Goal: Navigation & Orientation: Find specific page/section

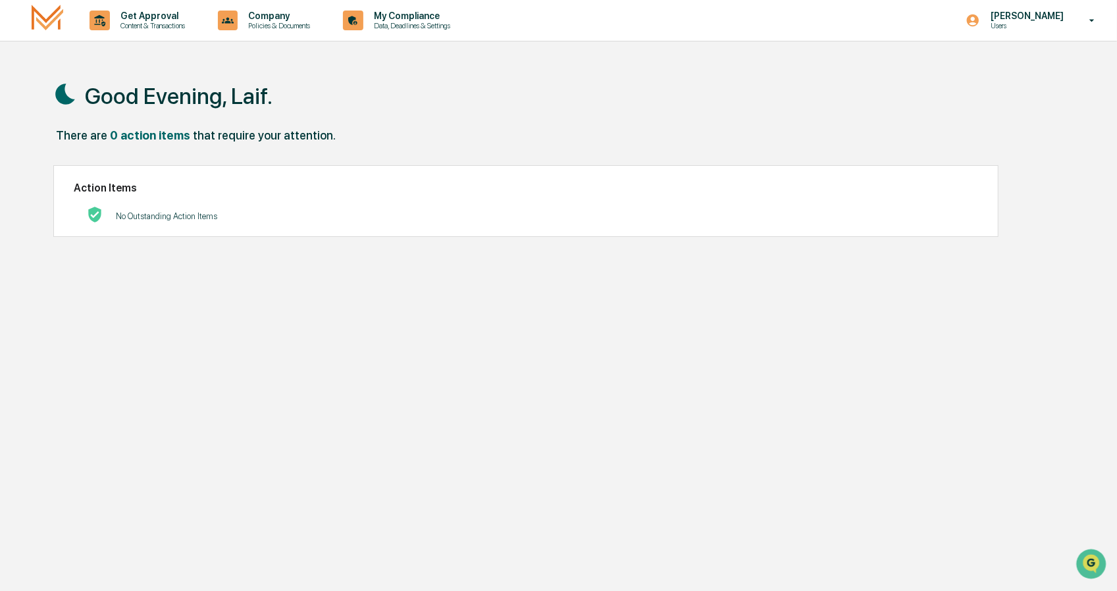
click at [161, 216] on p "No Outstanding Action Items" at bounding box center [166, 216] width 101 height 10
click at [391, 23] on p "Data, Deadlines & Settings" at bounding box center [409, 25] width 93 height 9
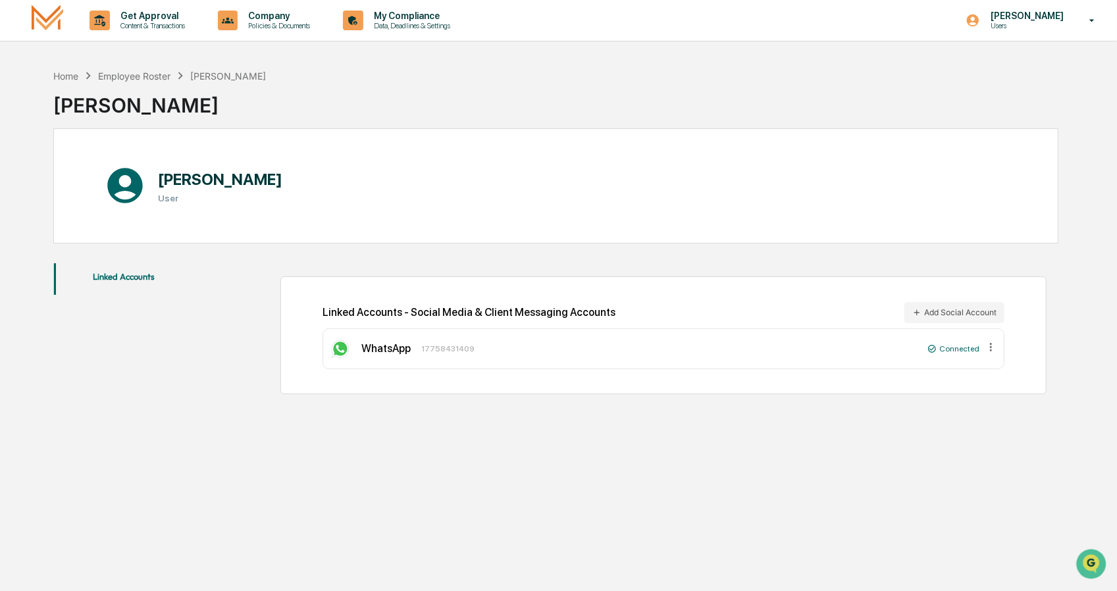
click at [990, 347] on icon at bounding box center [991, 347] width 2 height 8
click at [971, 363] on div "Remove" at bounding box center [971, 366] width 51 height 21
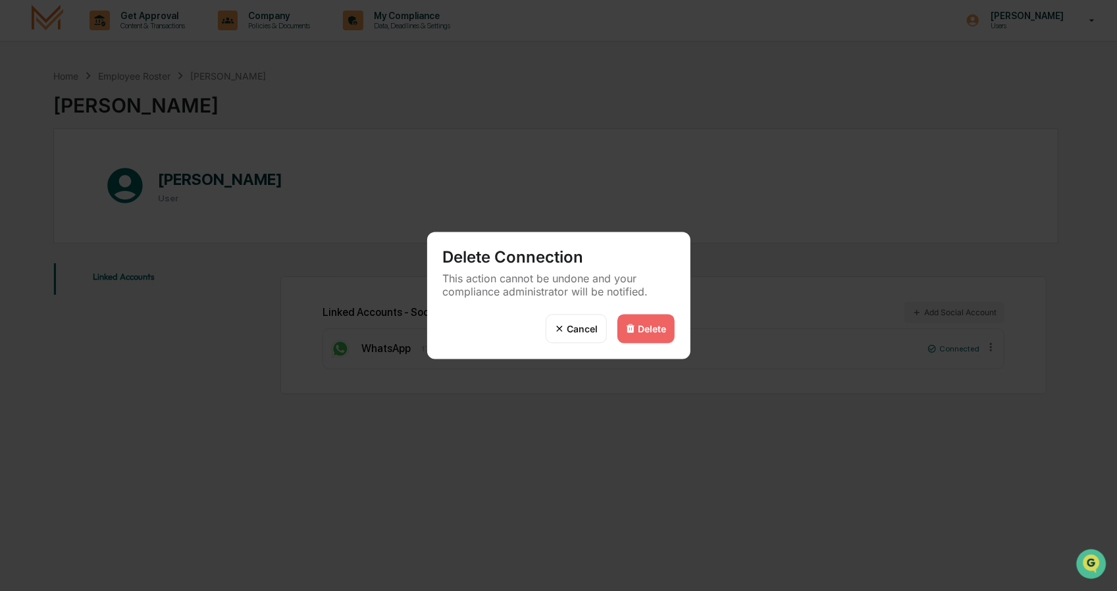
click at [584, 323] on div "Cancel" at bounding box center [582, 328] width 31 height 11
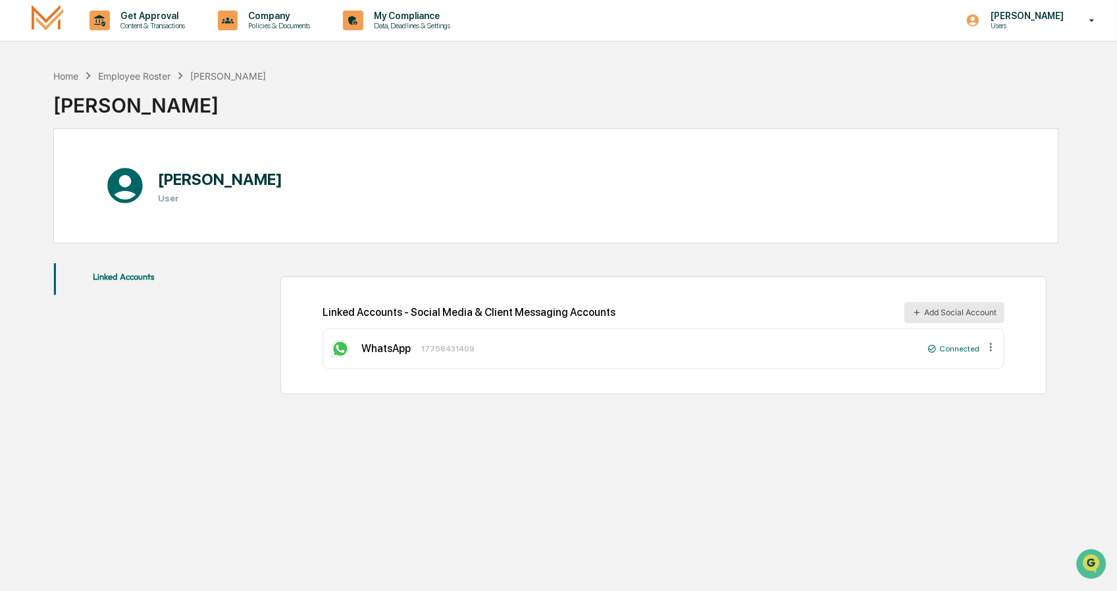
click at [951, 309] on button "Add Social Account" at bounding box center [954, 312] width 100 height 21
click at [116, 276] on button "Linked Accounts" at bounding box center [124, 279] width 140 height 32
click at [276, 20] on p "Company" at bounding box center [277, 16] width 79 height 11
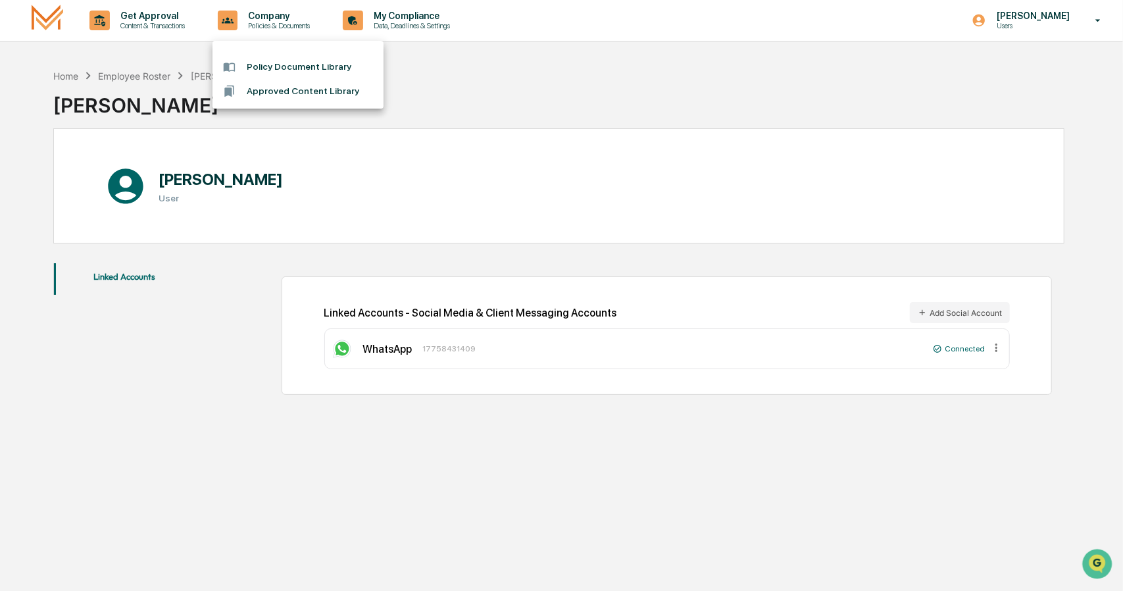
click at [397, 18] on div at bounding box center [561, 295] width 1123 height 591
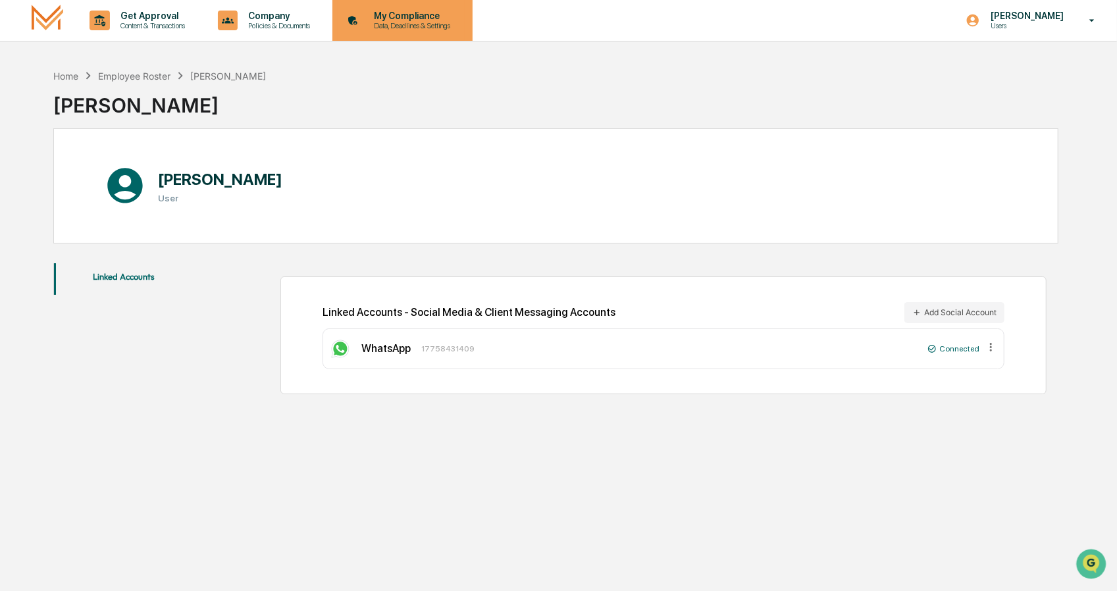
click at [397, 23] on p "Data, Deadlines & Settings" at bounding box center [409, 25] width 93 height 9
click at [992, 343] on icon at bounding box center [991, 347] width 2 height 8
click at [973, 363] on div "Remove" at bounding box center [971, 366] width 51 height 21
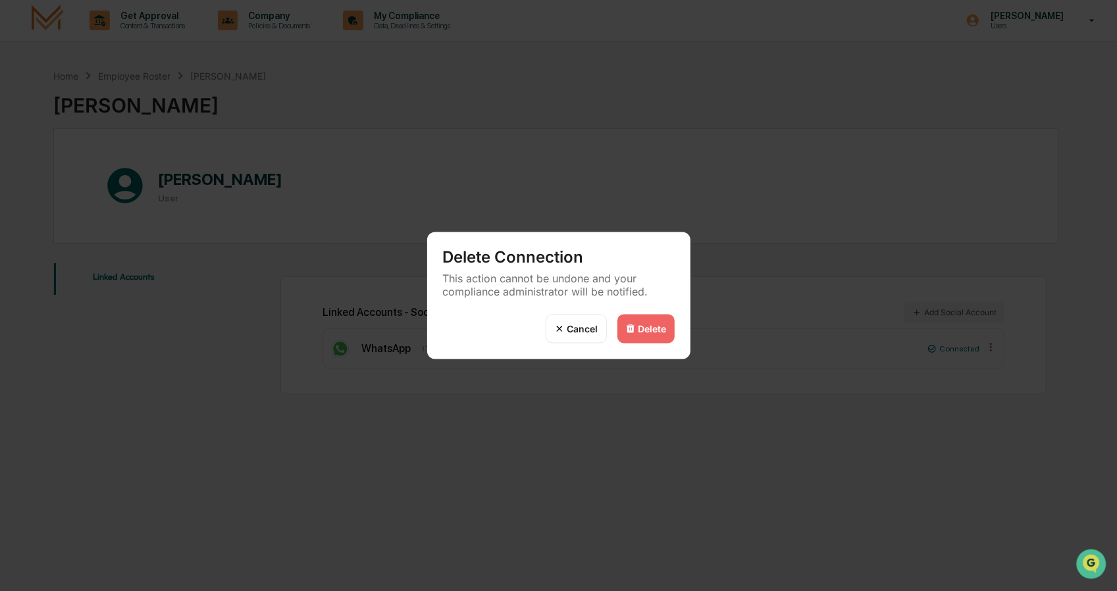
click at [638, 326] on div "Delete" at bounding box center [652, 328] width 28 height 11
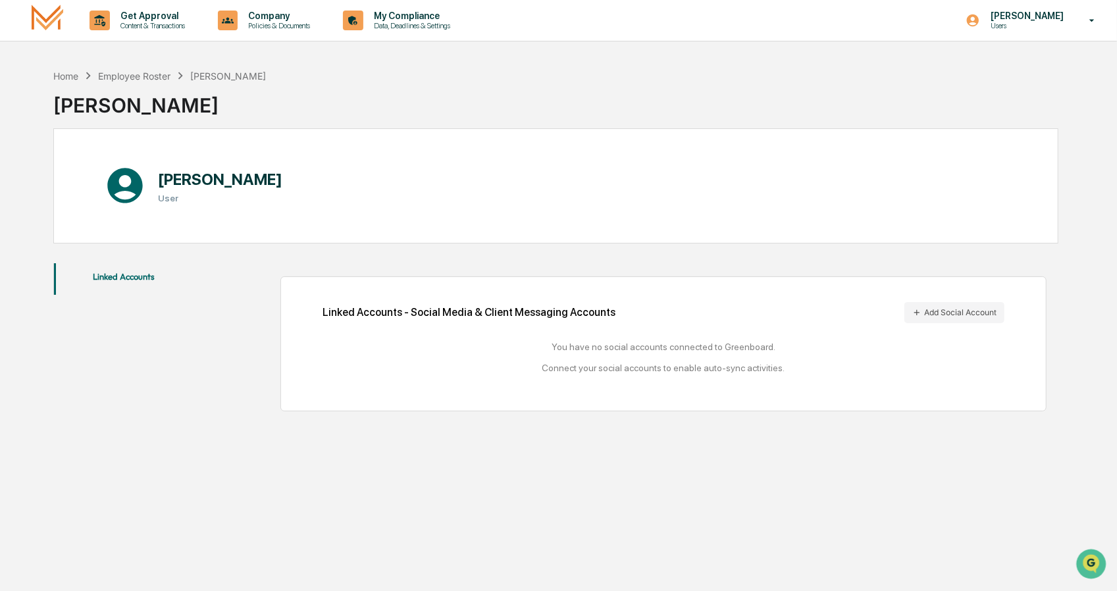
click at [475, 311] on div "Linked Accounts - Social Media & Client Messaging Accounts Add Social Account" at bounding box center [663, 312] width 682 height 21
click at [139, 276] on button "Linked Accounts" at bounding box center [124, 279] width 140 height 32
click at [147, 18] on p "Get Approval" at bounding box center [151, 16] width 82 height 11
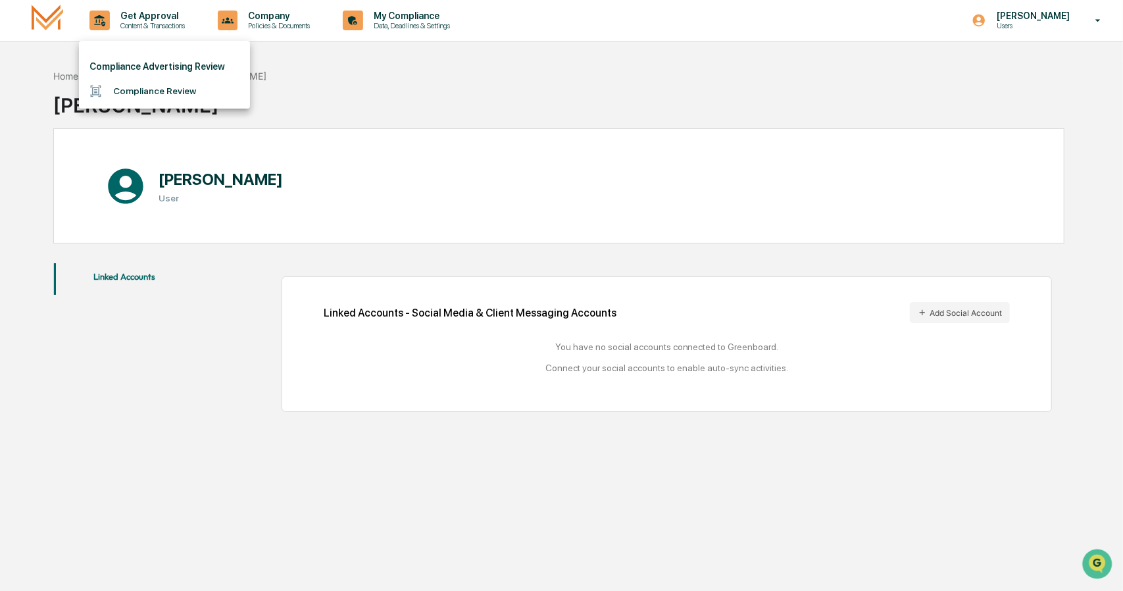
click at [147, 91] on li "Compliance Review" at bounding box center [164, 91] width 171 height 24
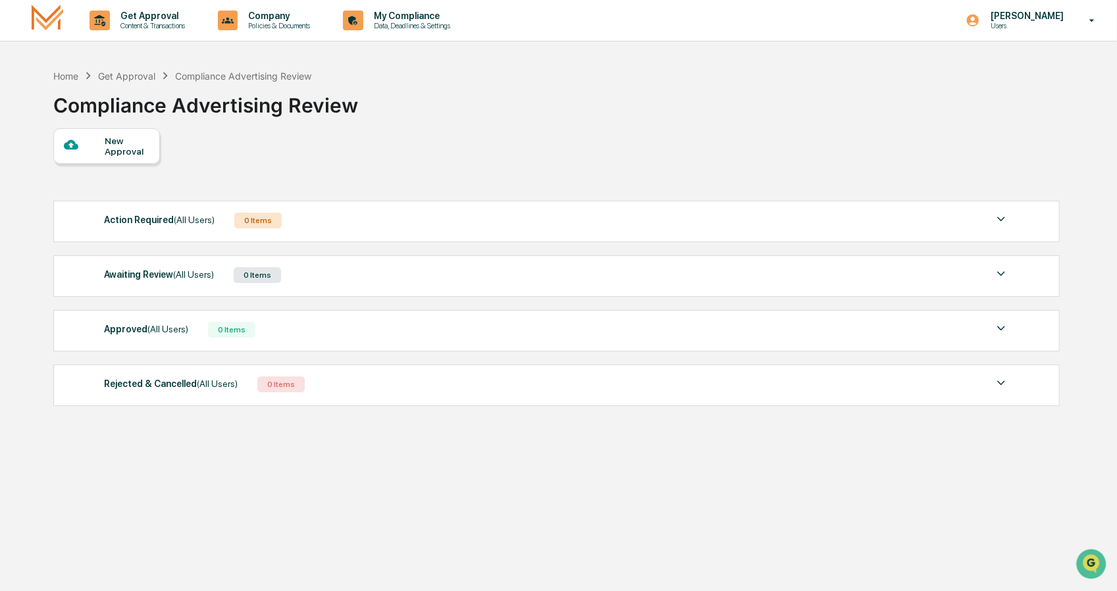
click at [1000, 215] on img at bounding box center [1001, 219] width 16 height 16
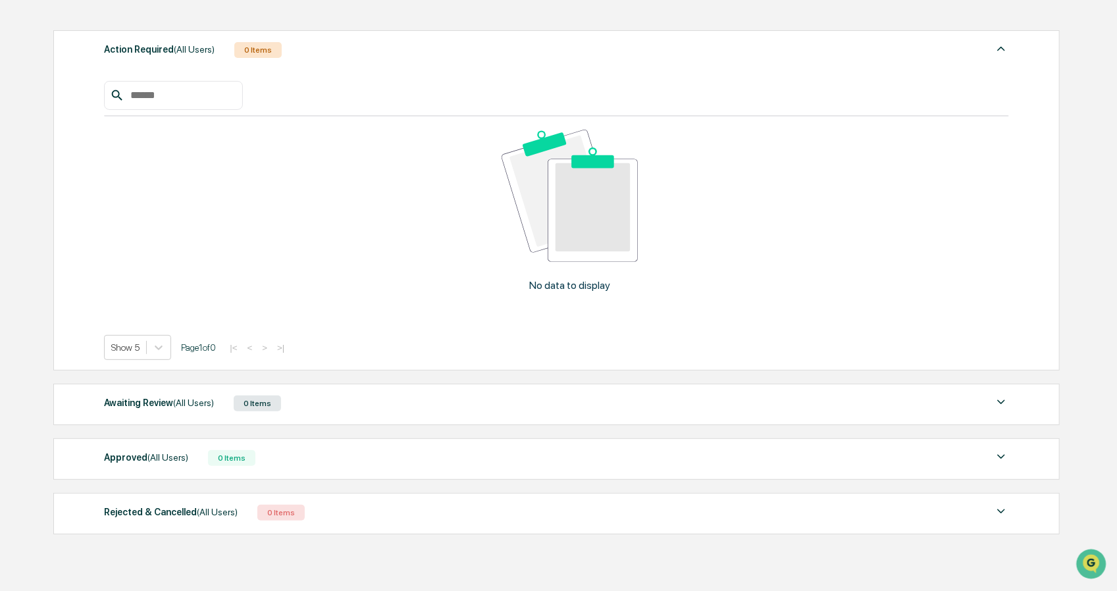
scroll to position [197, 0]
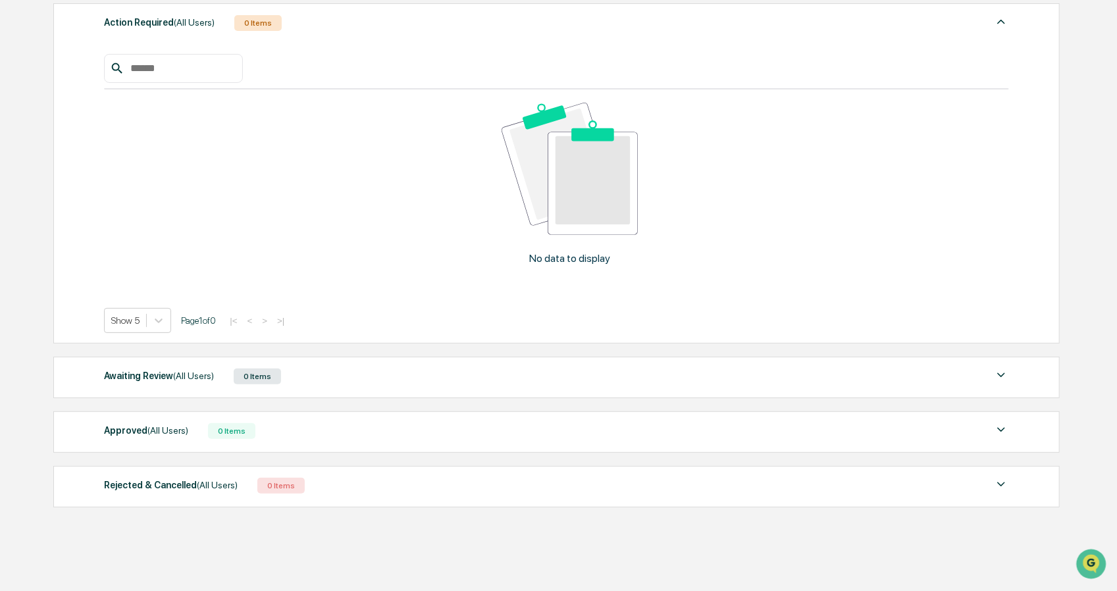
click at [999, 374] on img at bounding box center [1001, 375] width 16 height 16
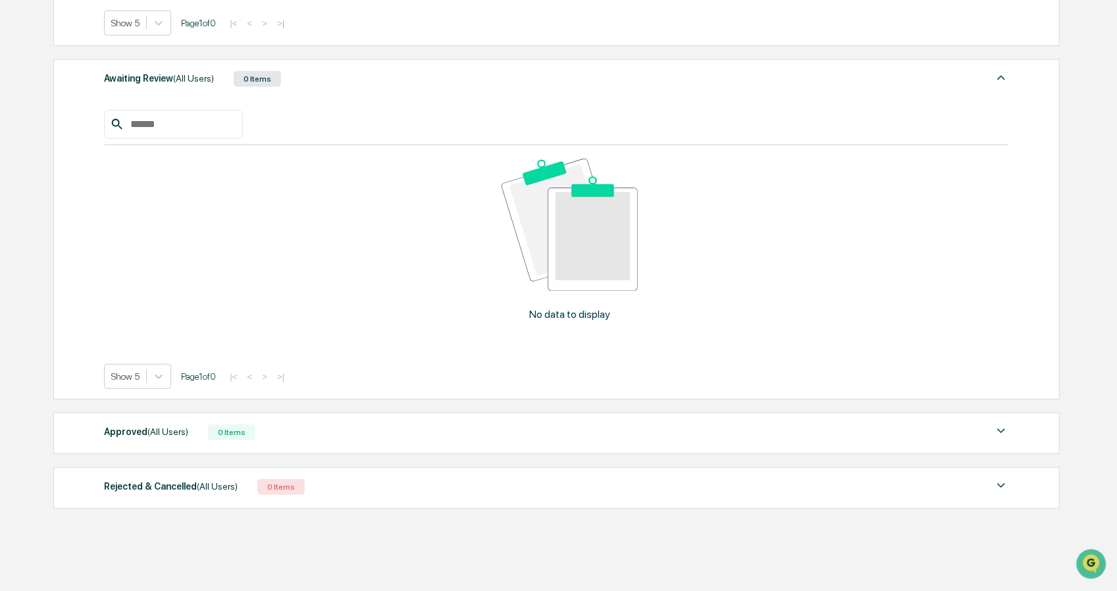
scroll to position [518, 0]
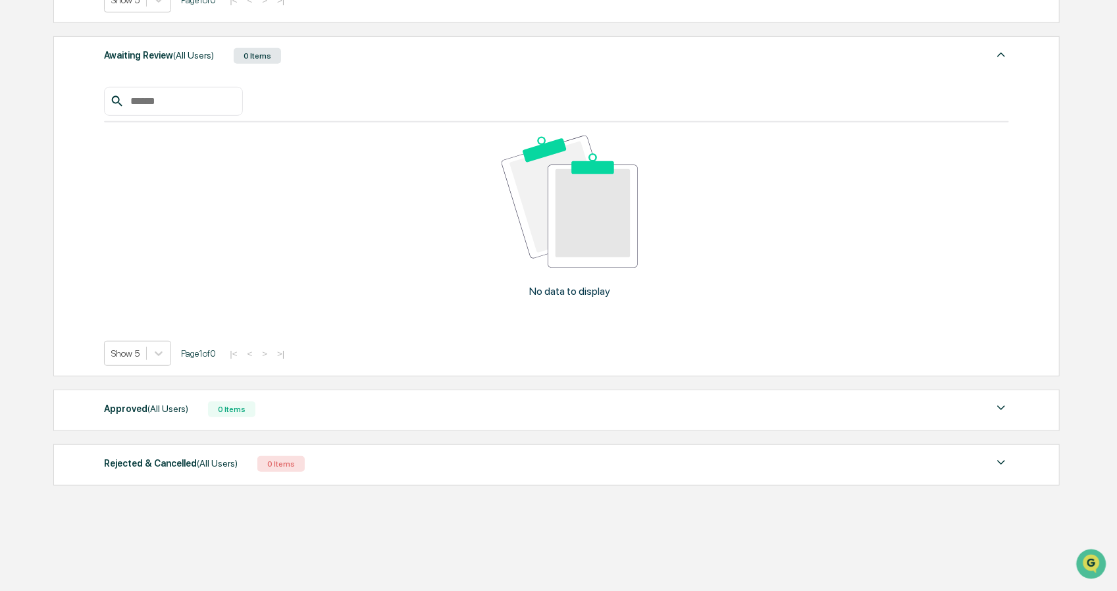
click at [999, 402] on img at bounding box center [1001, 408] width 16 height 16
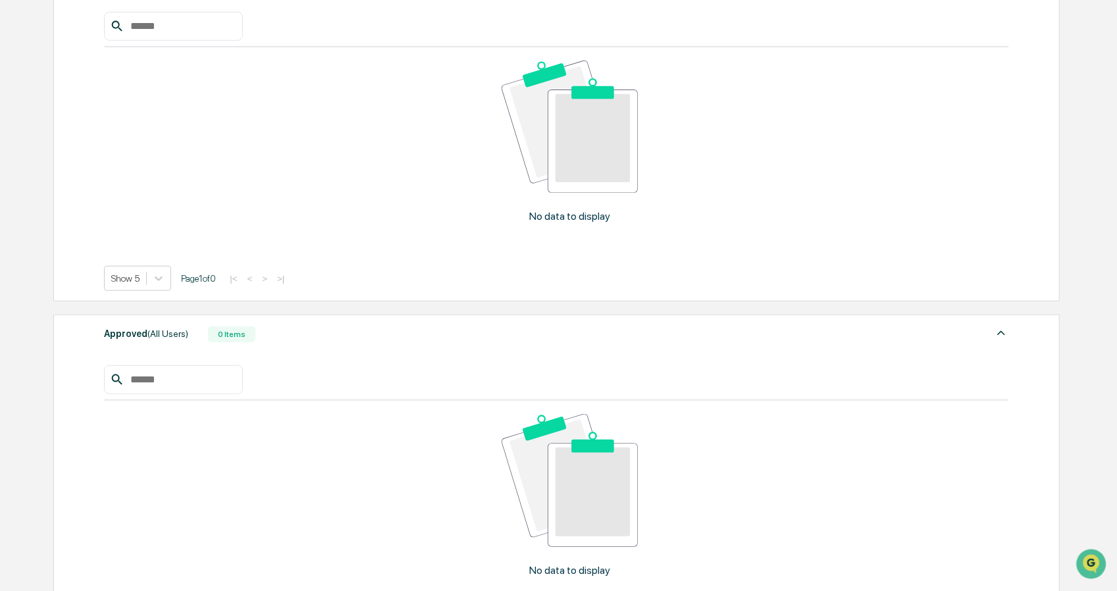
scroll to position [553, 0]
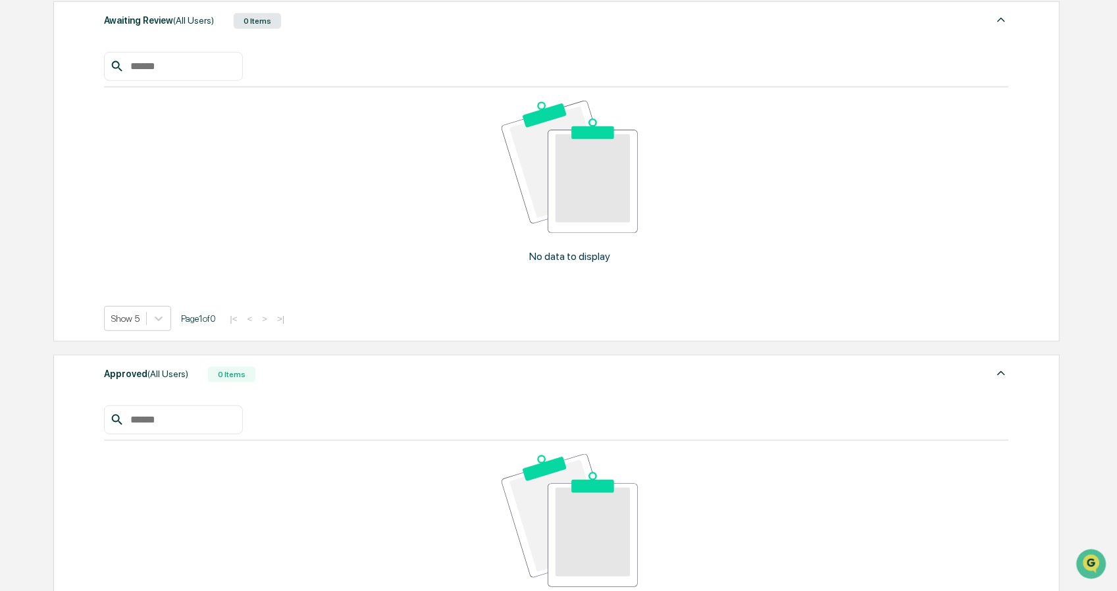
click at [1001, 376] on img at bounding box center [1001, 373] width 16 height 16
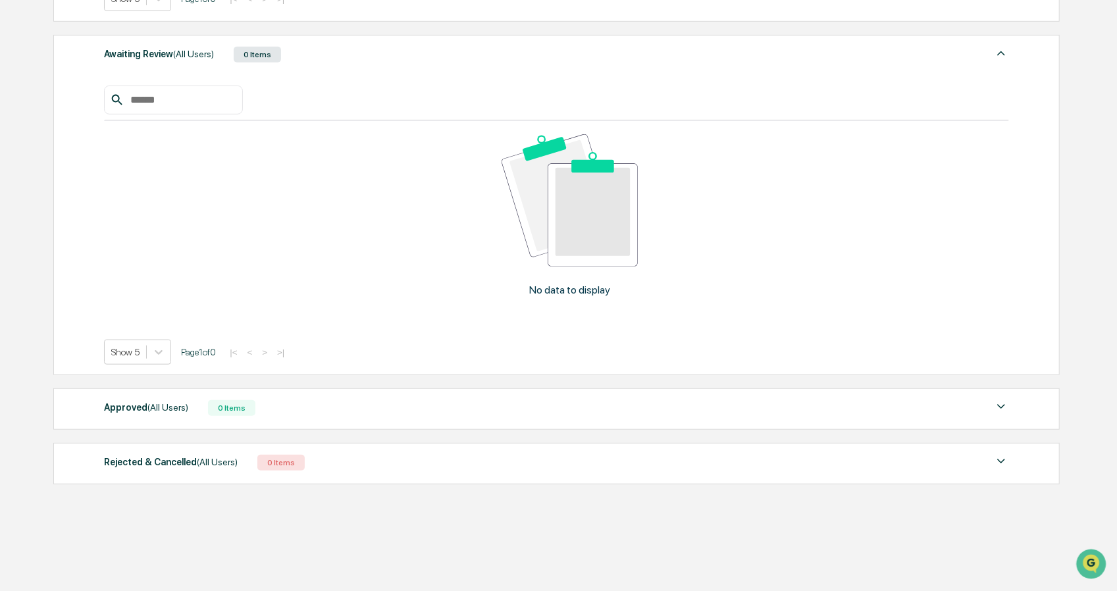
scroll to position [518, 0]
click at [1003, 55] on img at bounding box center [1001, 55] width 16 height 16
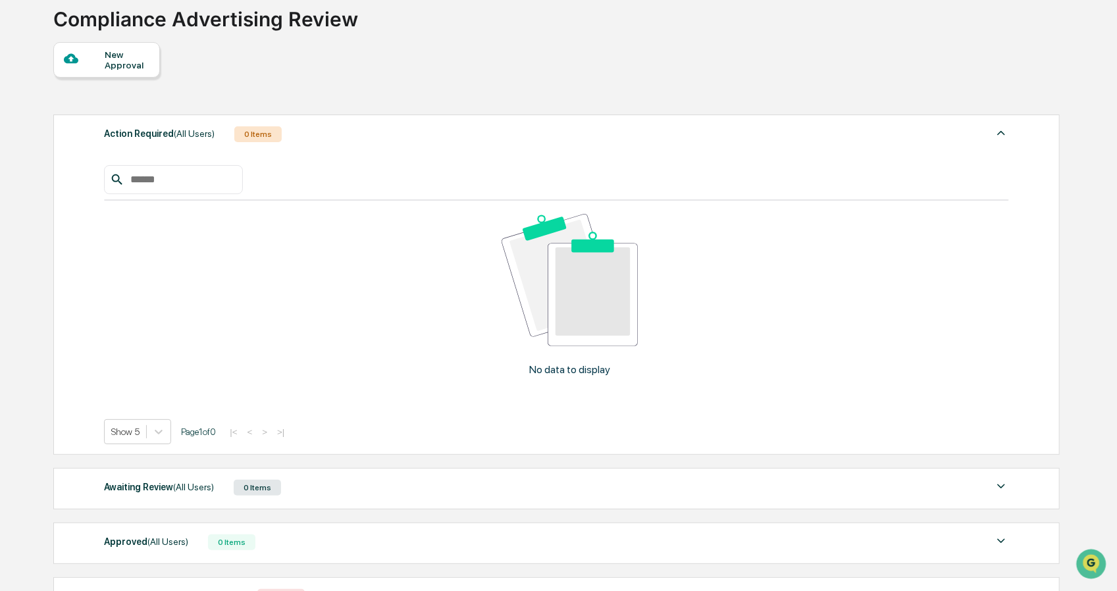
scroll to position [22, 0]
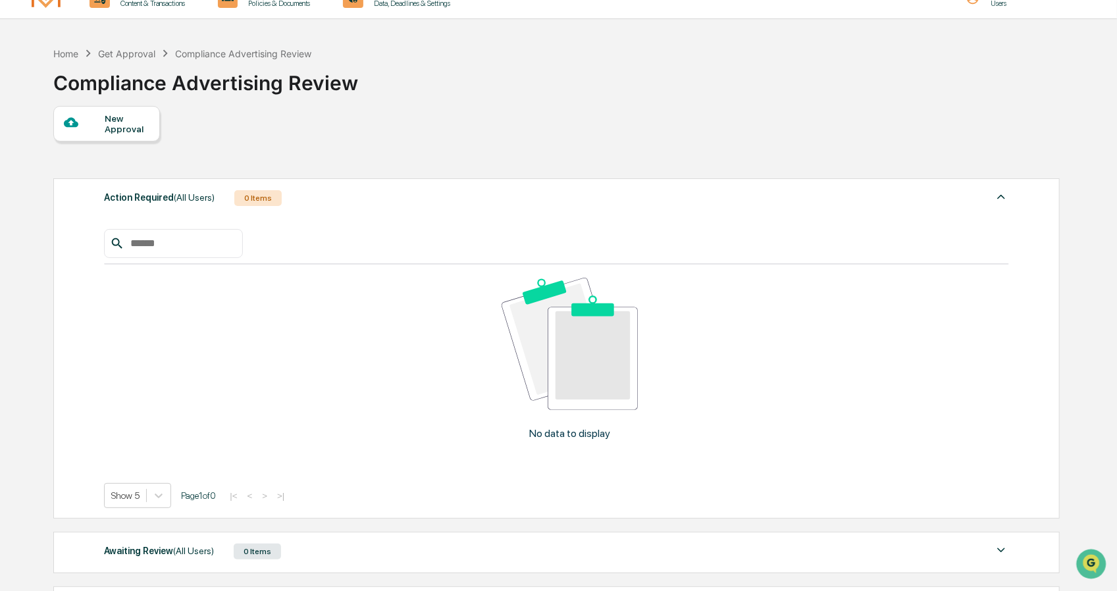
click at [1005, 197] on img at bounding box center [1001, 197] width 16 height 16
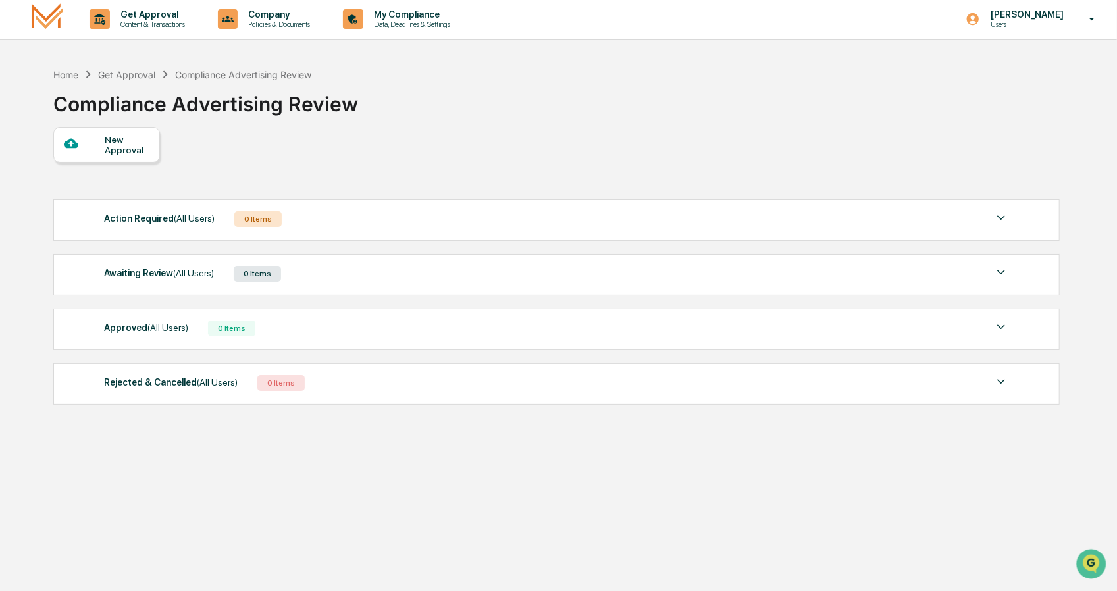
scroll to position [0, 0]
click at [270, 28] on p "Policies & Documents" at bounding box center [277, 25] width 79 height 9
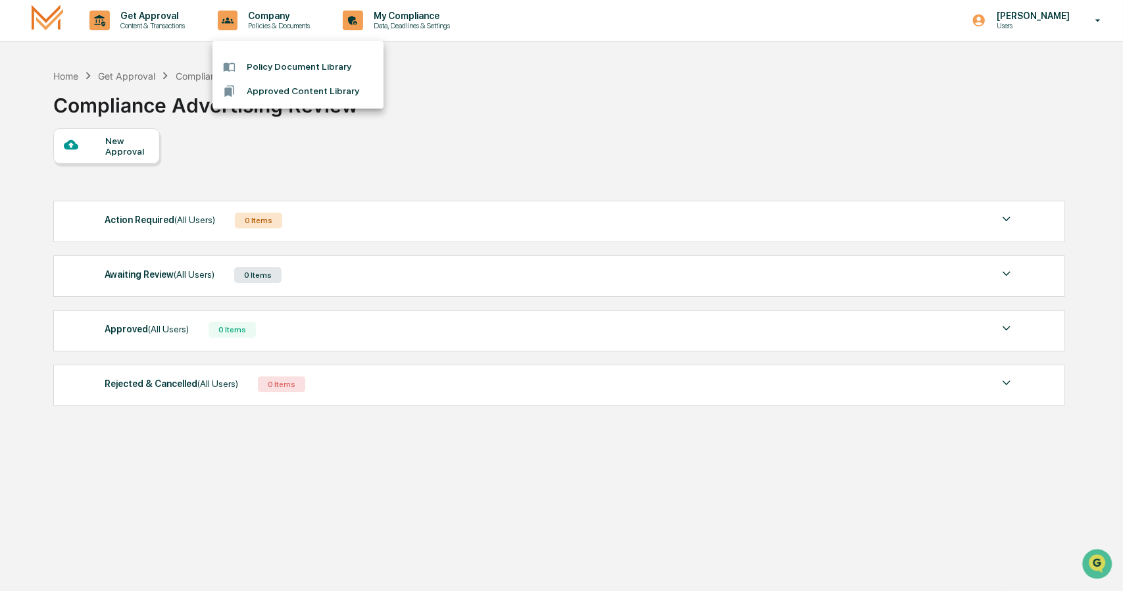
click at [286, 68] on li "Policy Document Library" at bounding box center [298, 67] width 171 height 24
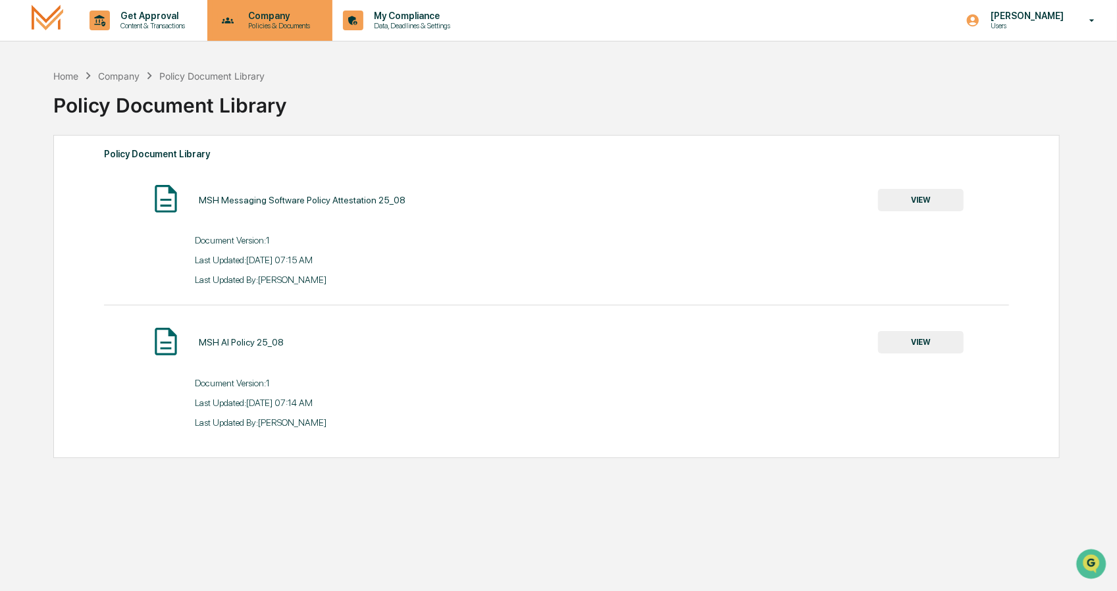
click at [283, 23] on p "Policies & Documents" at bounding box center [277, 25] width 79 height 9
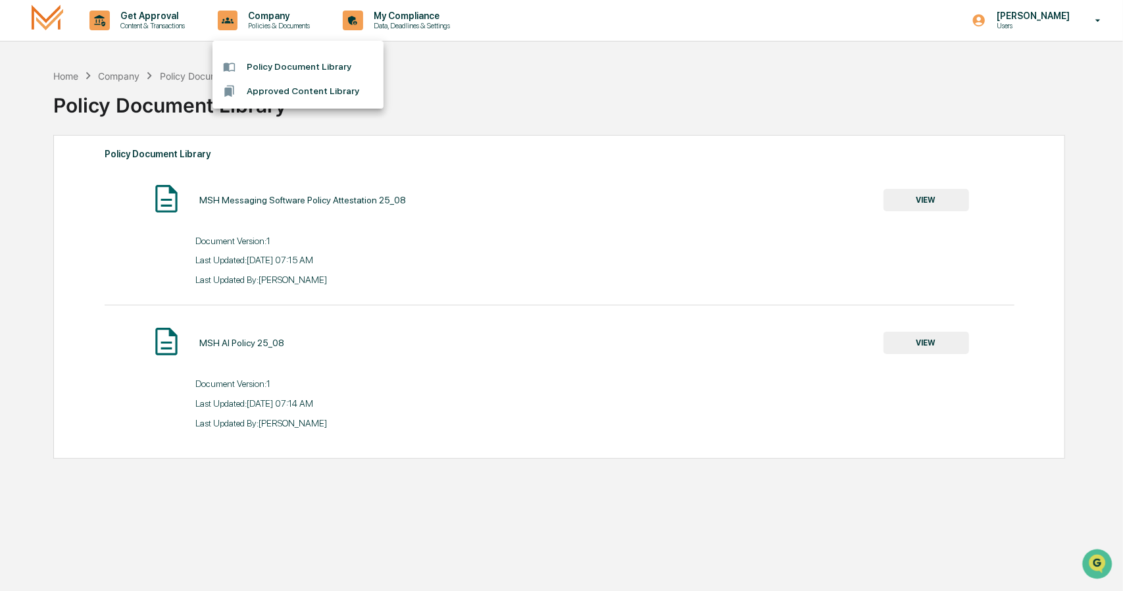
click at [284, 86] on li "Approved Content Library" at bounding box center [298, 91] width 171 height 24
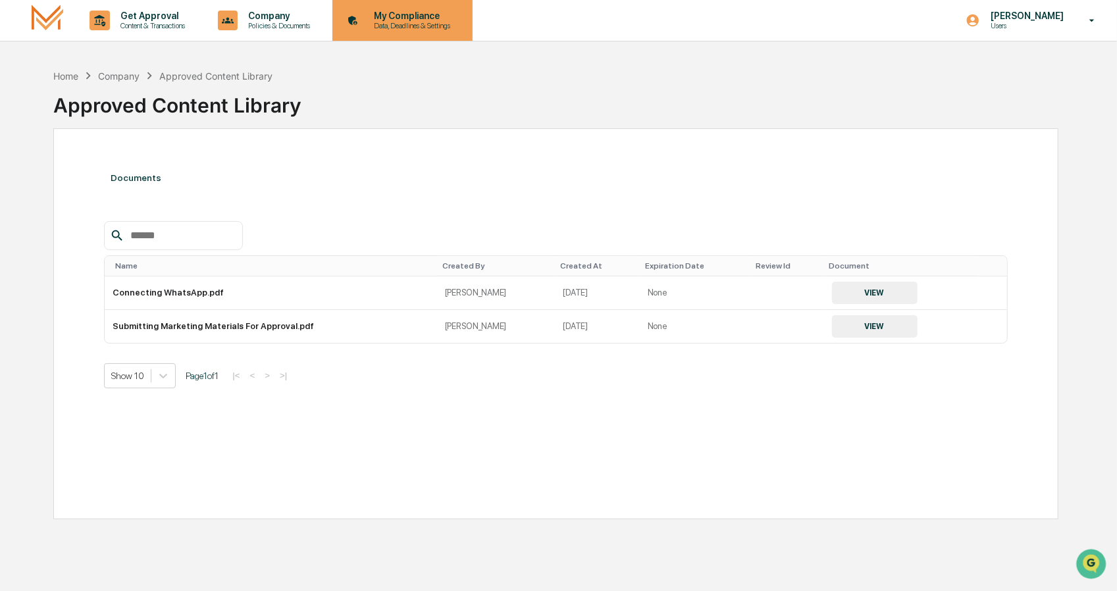
click at [404, 19] on p "My Compliance" at bounding box center [409, 16] width 93 height 11
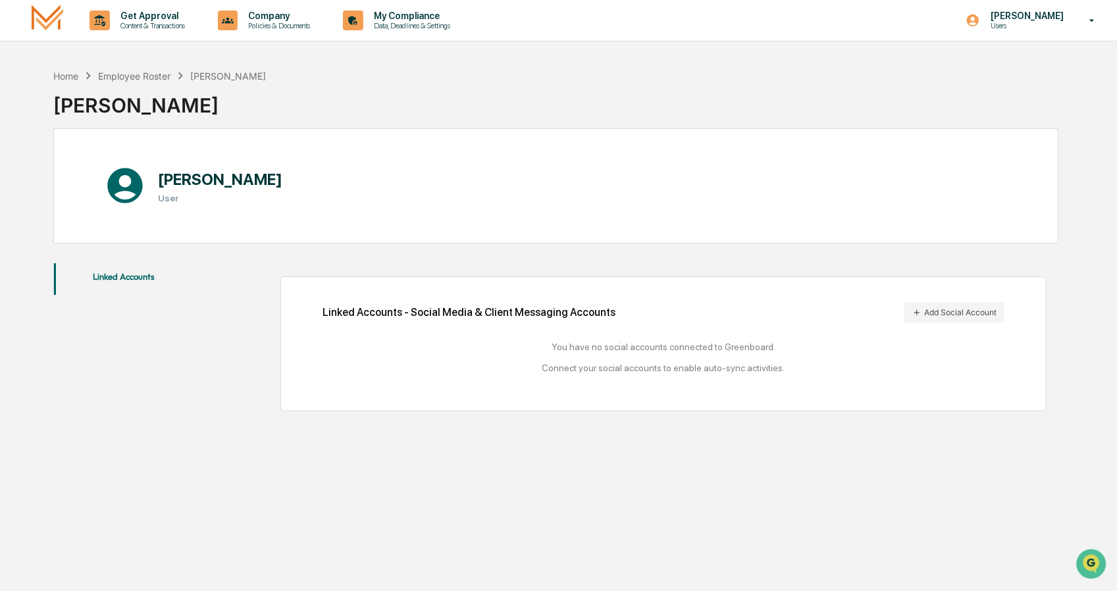
click at [145, 274] on button "Linked Accounts" at bounding box center [124, 279] width 140 height 32
click at [150, 74] on div "Employee Roster" at bounding box center [134, 75] width 72 height 11
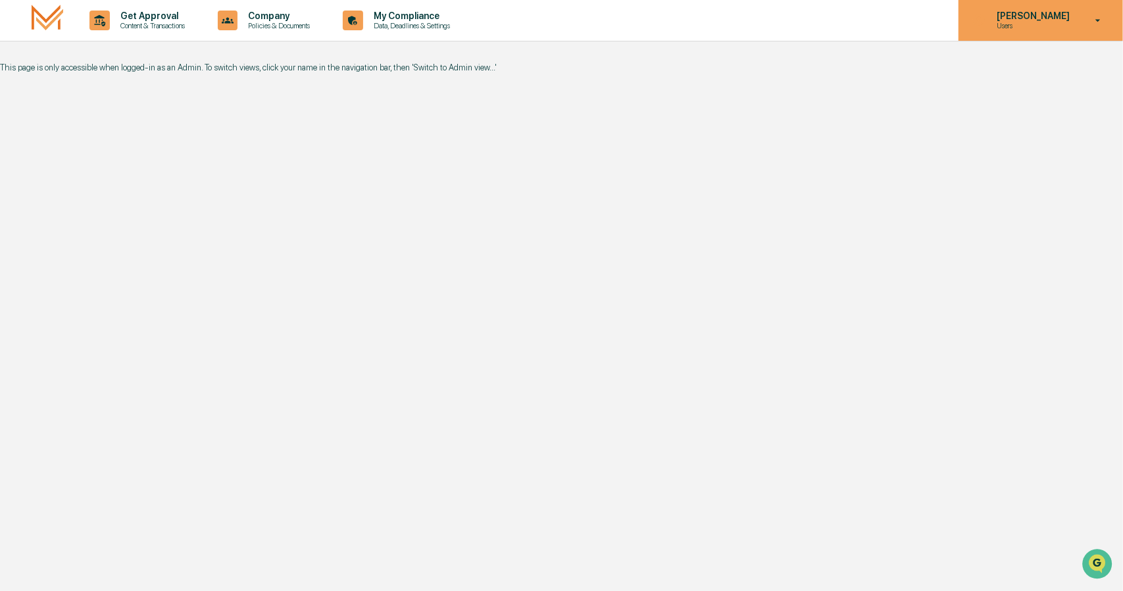
click at [1026, 23] on p "Users" at bounding box center [1031, 25] width 90 height 9
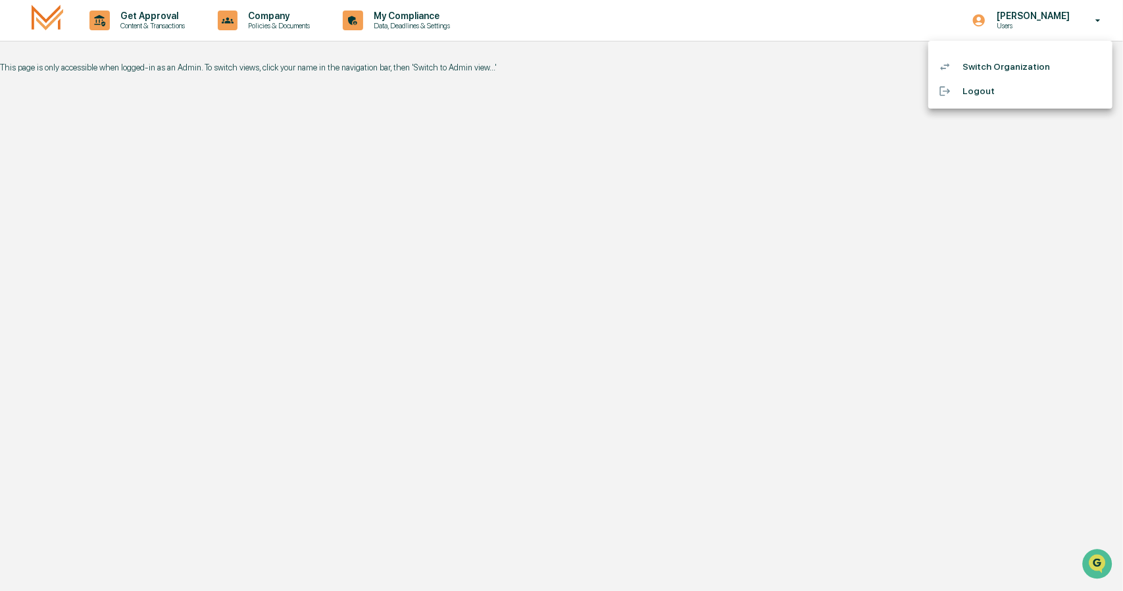
click at [147, 20] on div at bounding box center [561, 295] width 1123 height 591
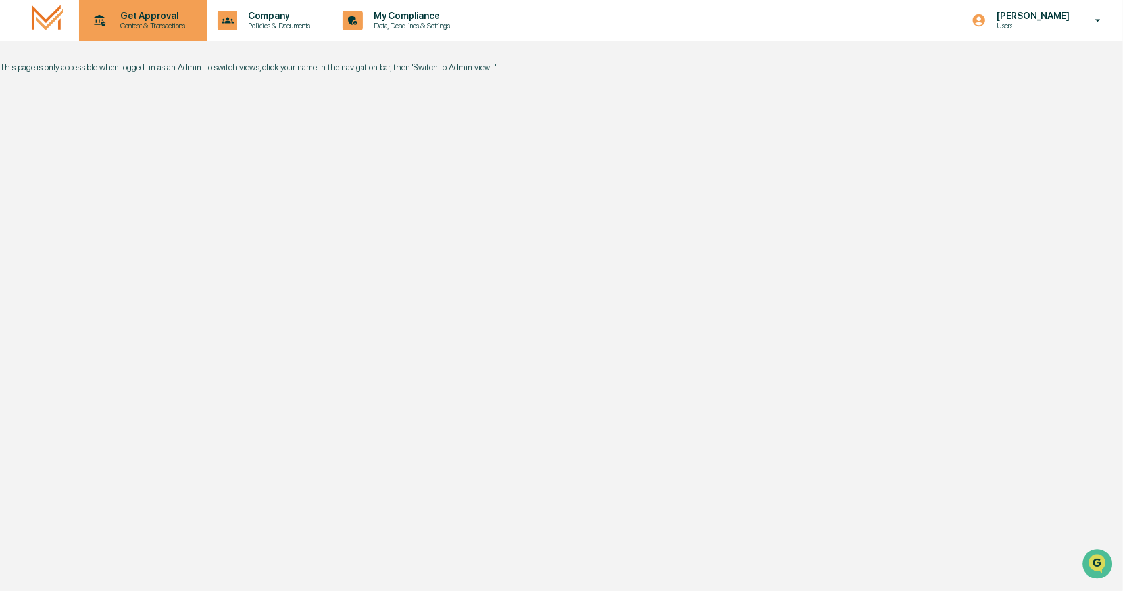
click at [101, 21] on icon at bounding box center [99, 21] width 20 height 20
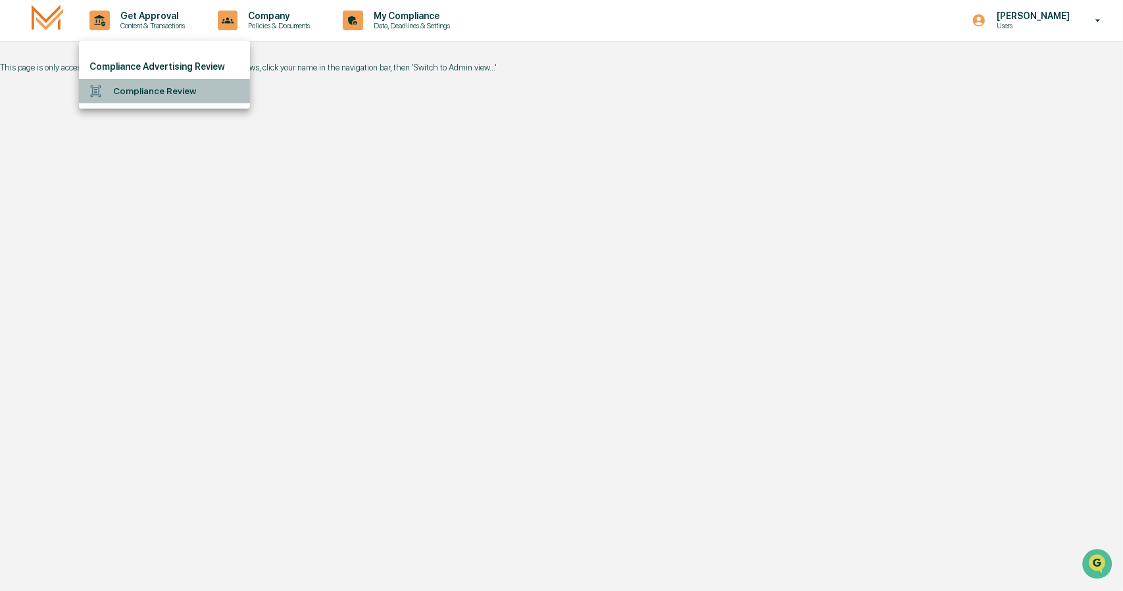
click at [163, 91] on li "Compliance Review" at bounding box center [164, 91] width 171 height 24
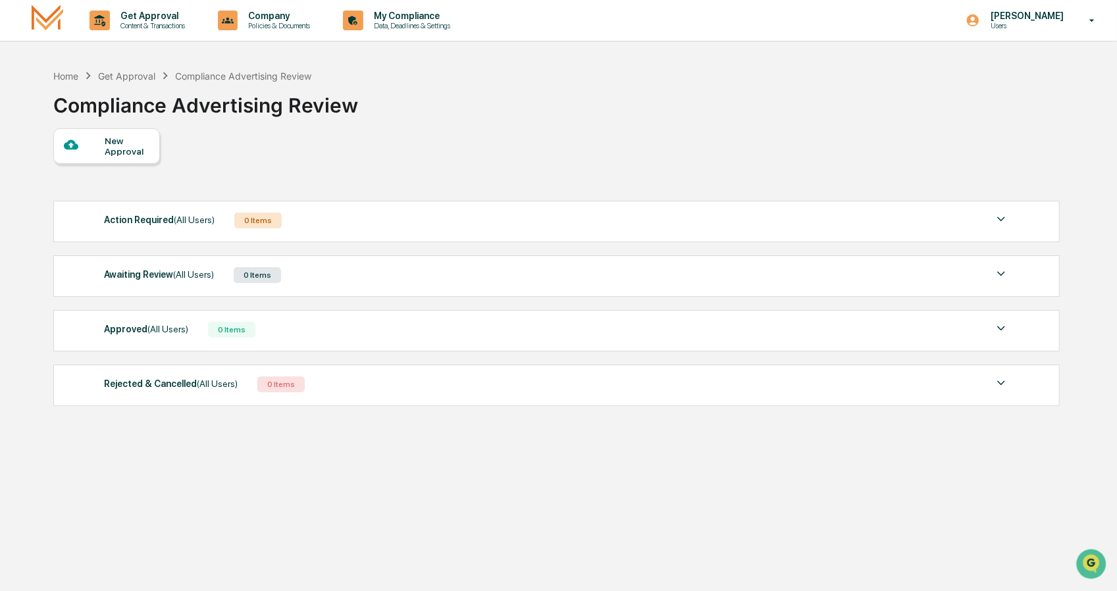
click at [1001, 326] on img at bounding box center [1001, 328] width 16 height 16
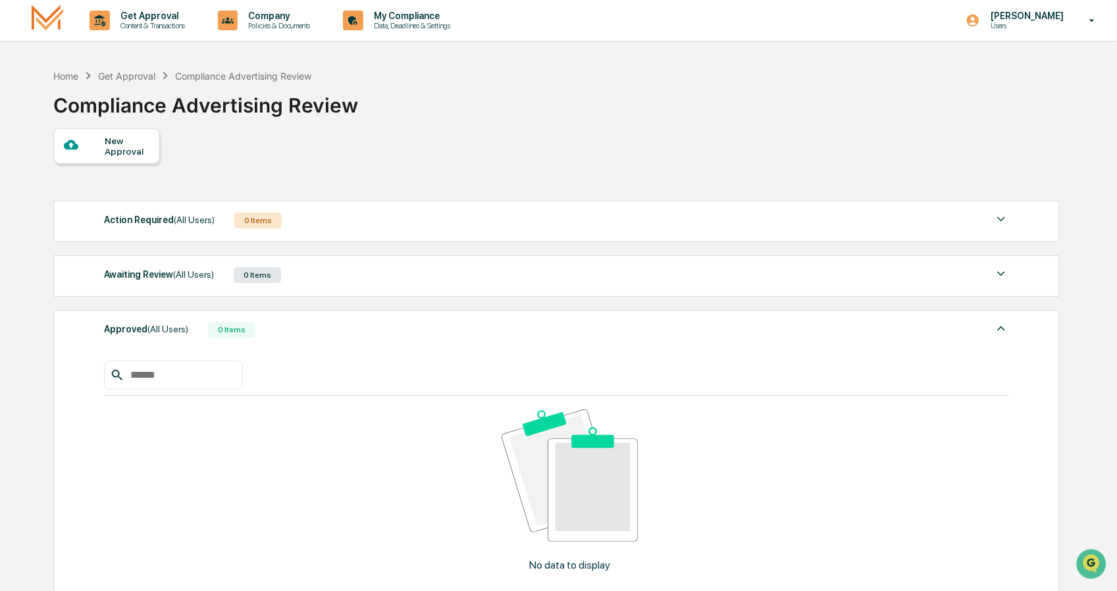
click at [1001, 326] on img at bounding box center [1001, 328] width 16 height 16
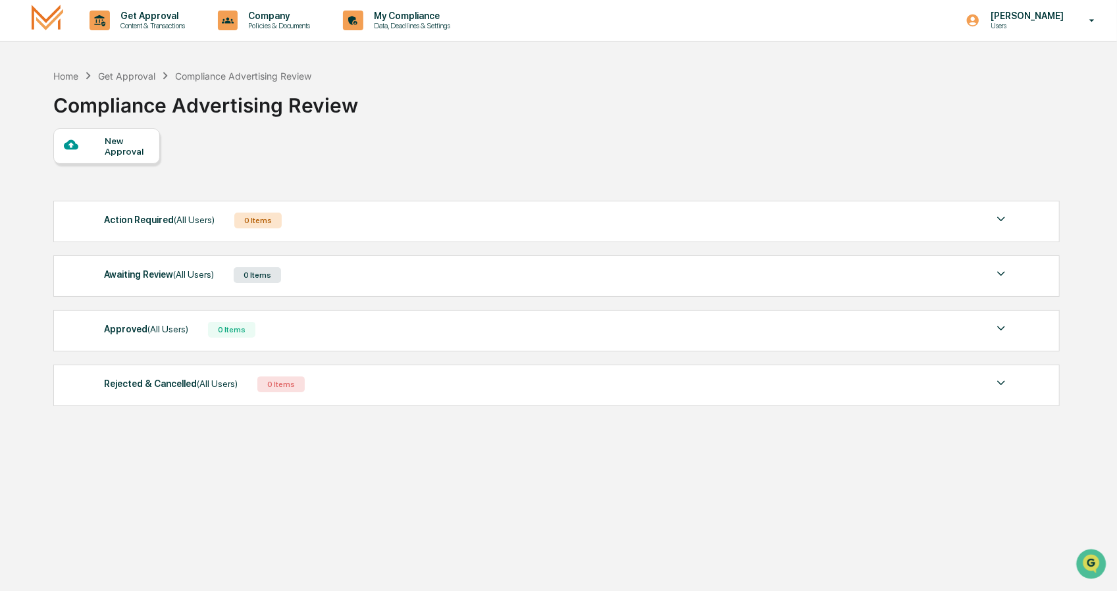
click at [1001, 274] on img at bounding box center [1001, 274] width 16 height 16
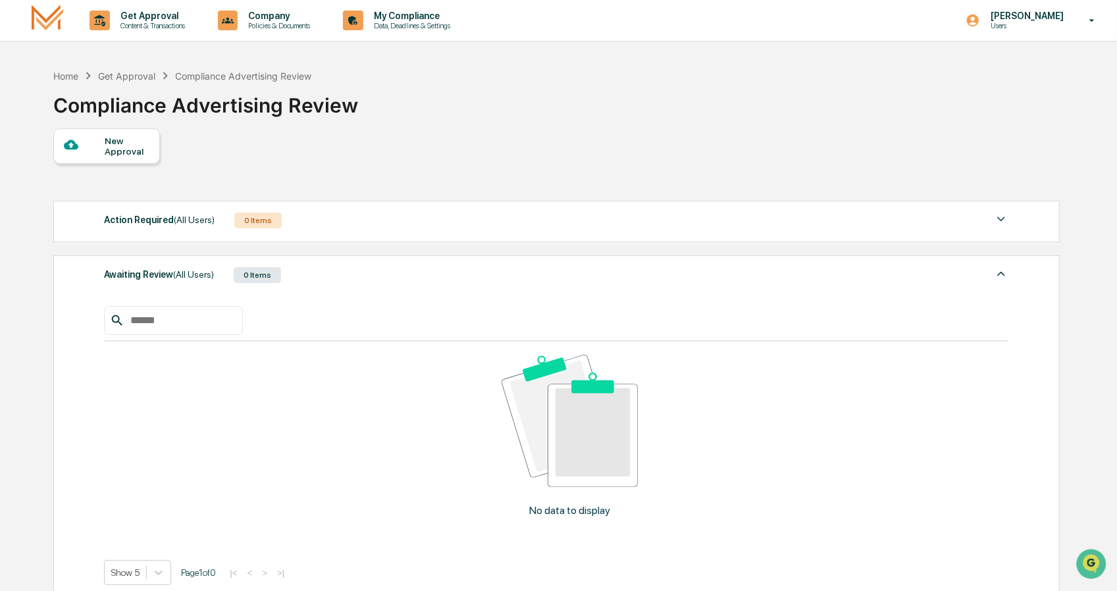
click at [1001, 274] on img at bounding box center [1001, 274] width 16 height 16
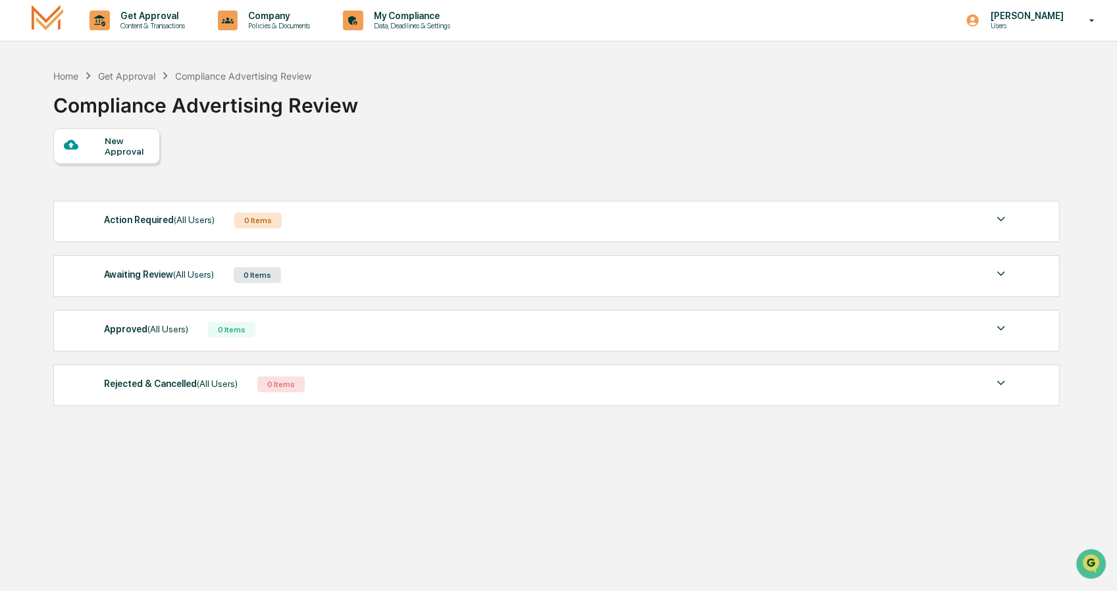
click at [1000, 219] on img at bounding box center [1001, 219] width 16 height 16
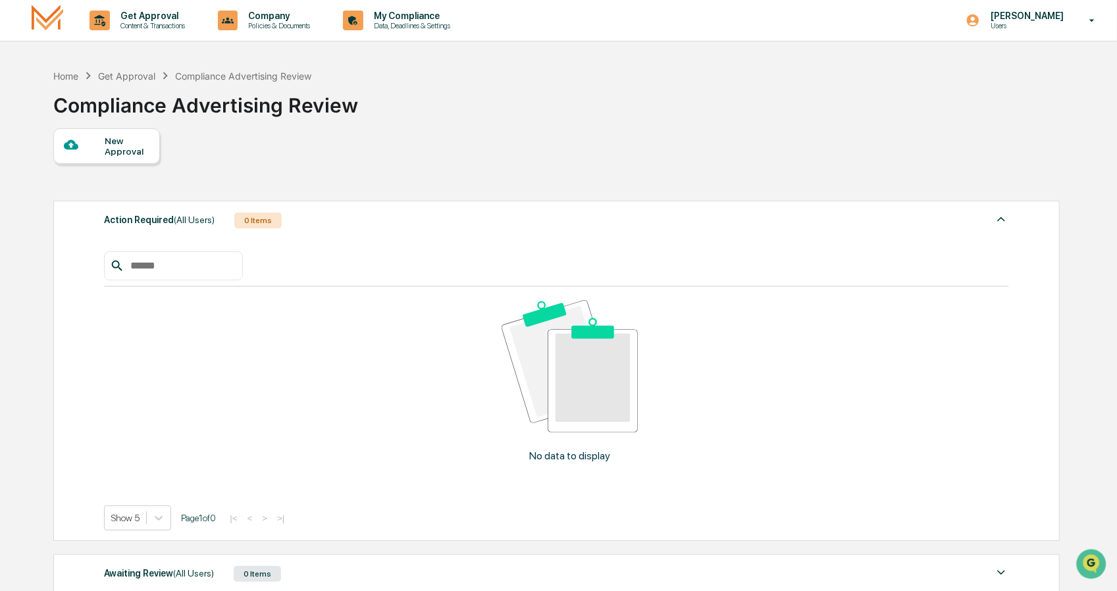
click at [1001, 216] on img at bounding box center [1001, 219] width 16 height 16
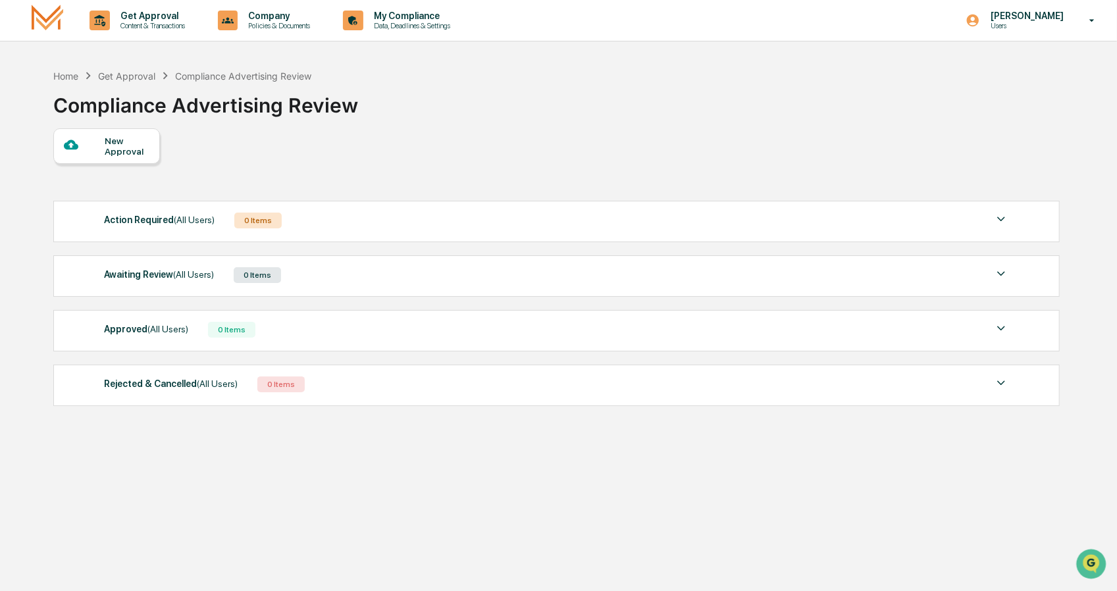
click at [138, 74] on div "Get Approval" at bounding box center [126, 75] width 57 height 11
click at [49, 14] on img at bounding box center [48, 20] width 32 height 31
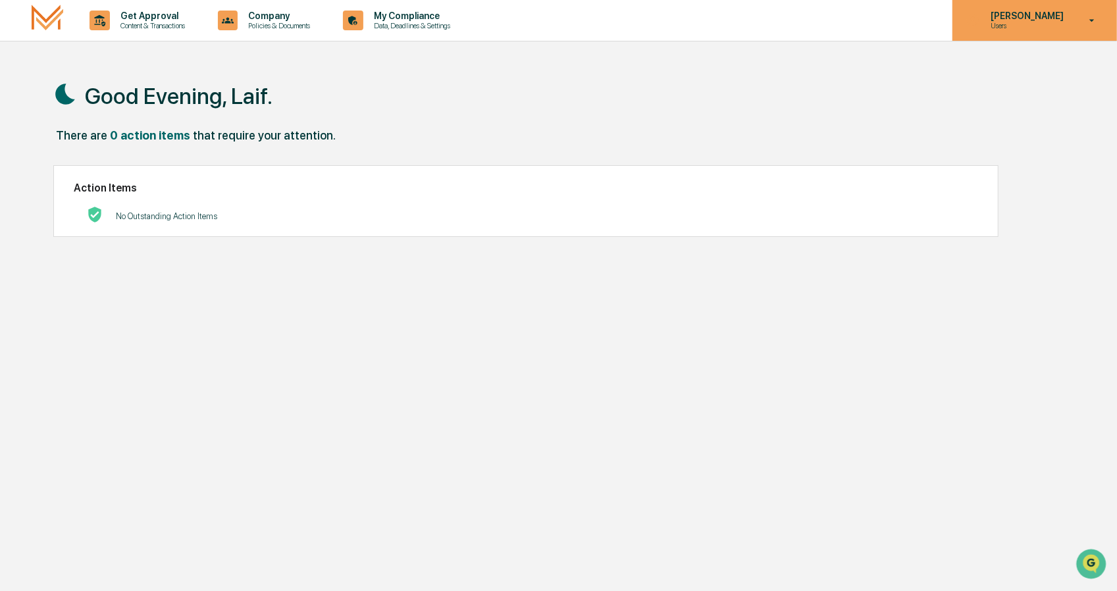
click at [1032, 19] on p "[PERSON_NAME]" at bounding box center [1025, 16] width 90 height 11
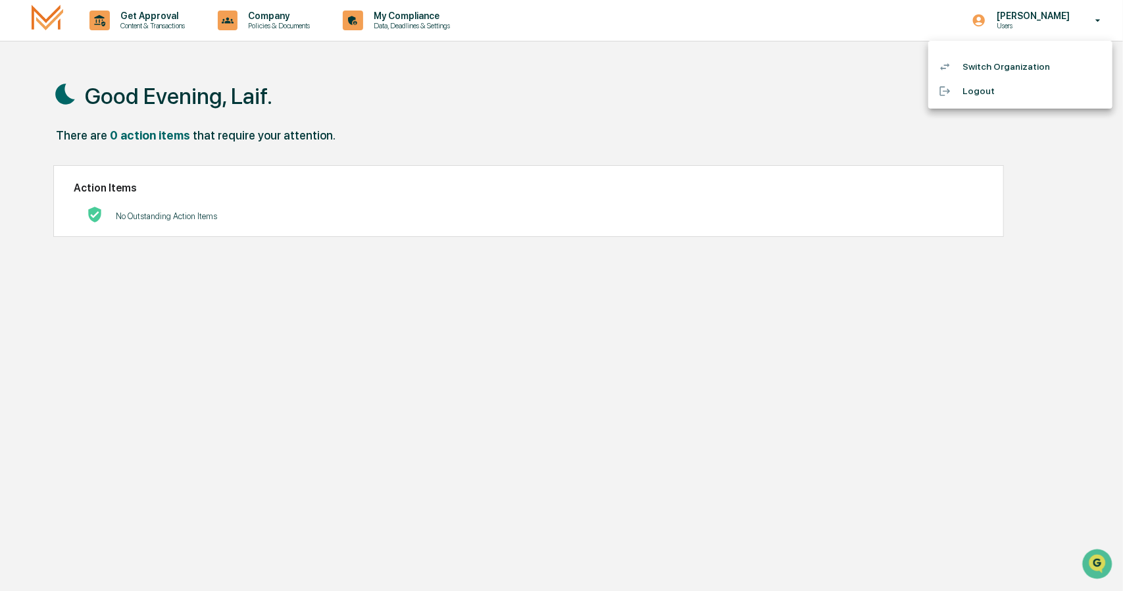
click at [674, 72] on div at bounding box center [561, 295] width 1123 height 591
